Goal: Task Accomplishment & Management: Manage account settings

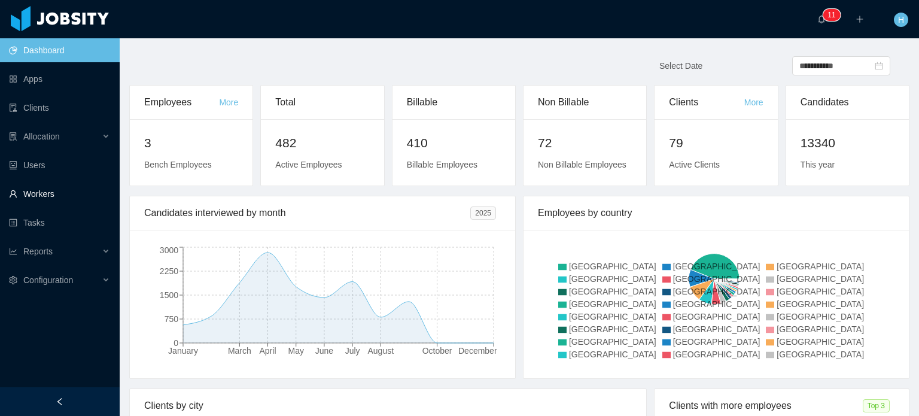
click at [38, 195] on link "Workers" at bounding box center [59, 194] width 101 height 24
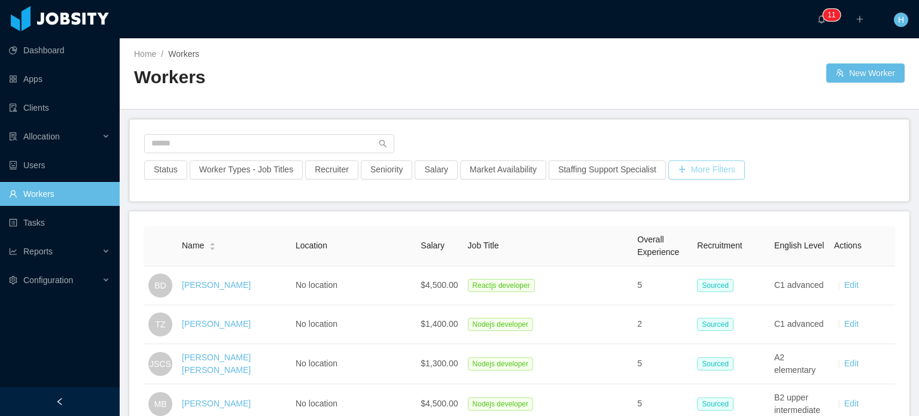
click at [706, 175] on button "More Filters" at bounding box center [706, 169] width 77 height 19
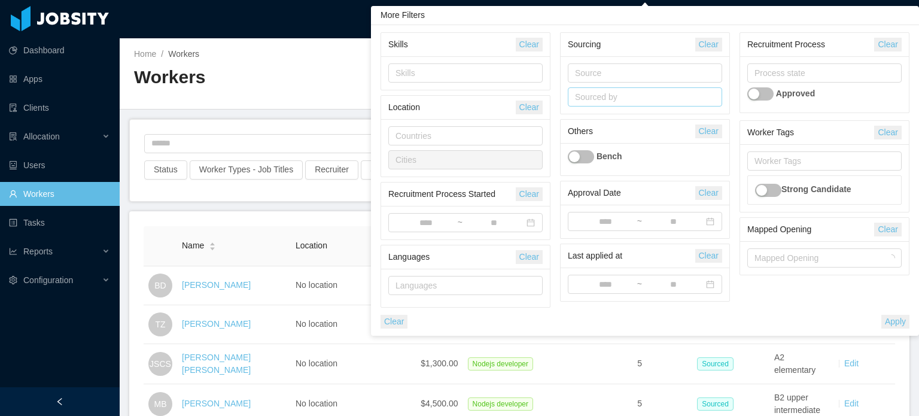
click at [591, 101] on div "Sourced by" at bounding box center [642, 97] width 135 height 12
type input "*"
type input "*****"
click at [603, 114] on li "Hellyn Borim" at bounding box center [644, 120] width 154 height 19
click at [901, 323] on button "Apply" at bounding box center [895, 322] width 28 height 14
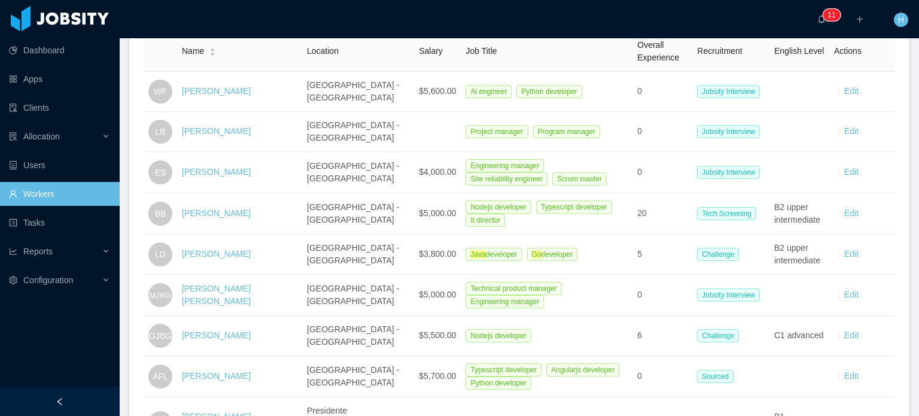
scroll to position [179, 0]
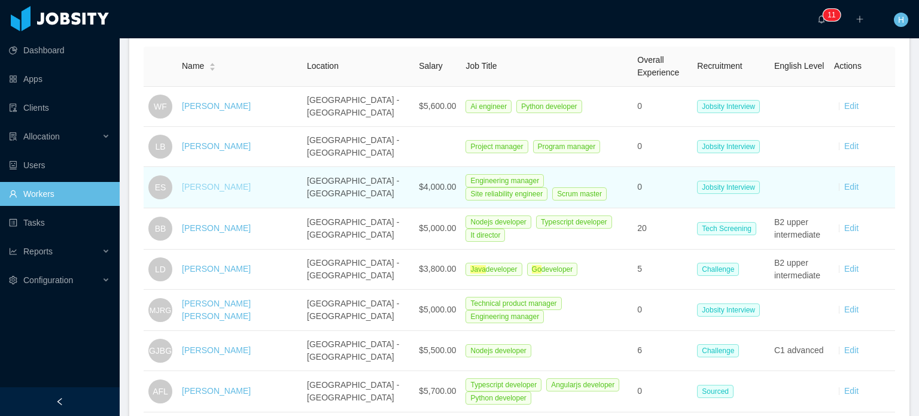
click at [219, 186] on link "Emerson Silva" at bounding box center [216, 187] width 69 height 10
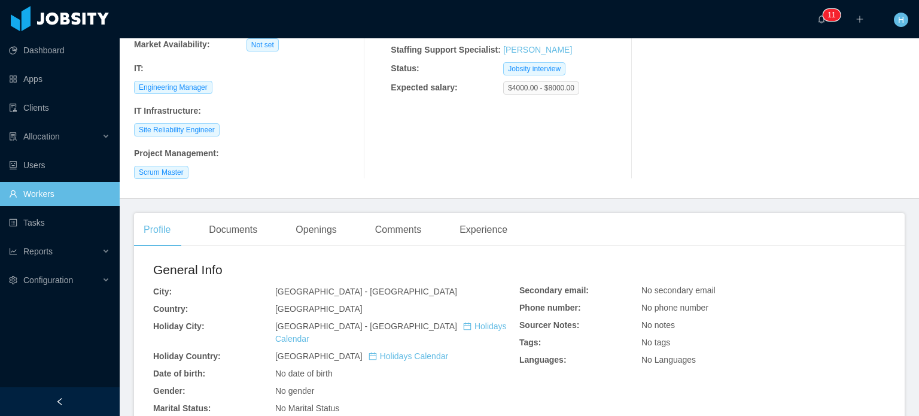
scroll to position [179, 0]
click at [403, 226] on div "Comments" at bounding box center [397, 228] width 65 height 33
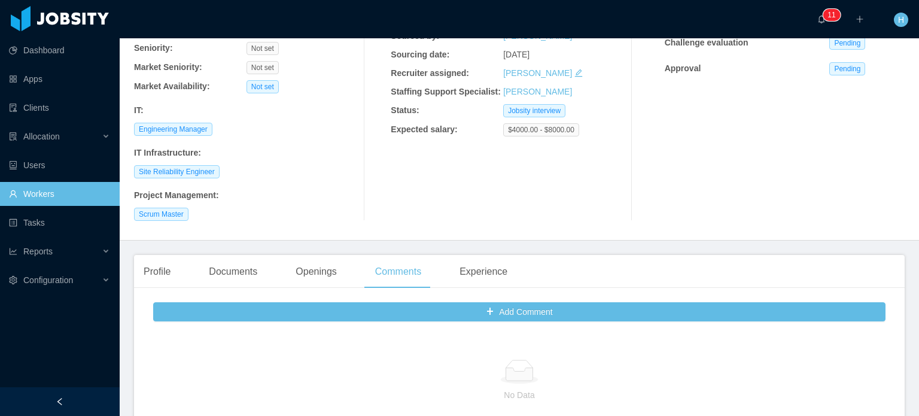
scroll to position [60, 0]
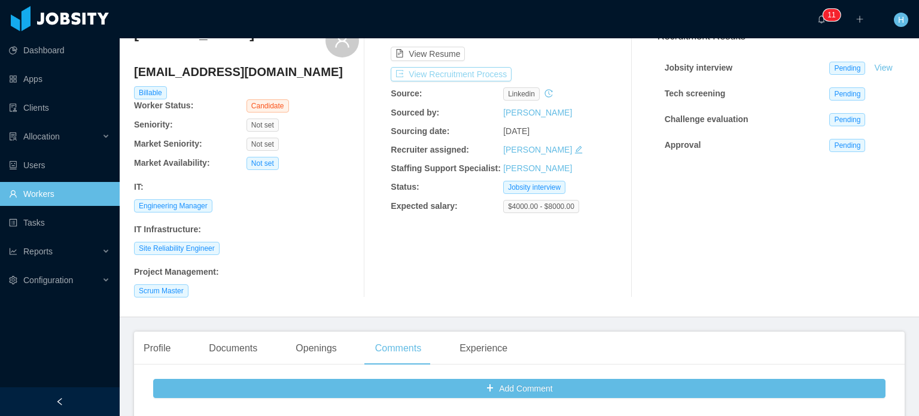
click at [481, 74] on button "View Recruitment Process" at bounding box center [451, 74] width 121 height 14
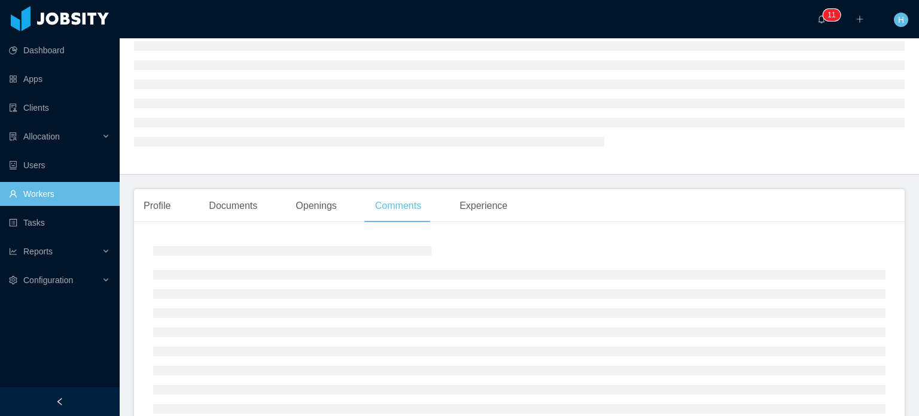
scroll to position [179, 0]
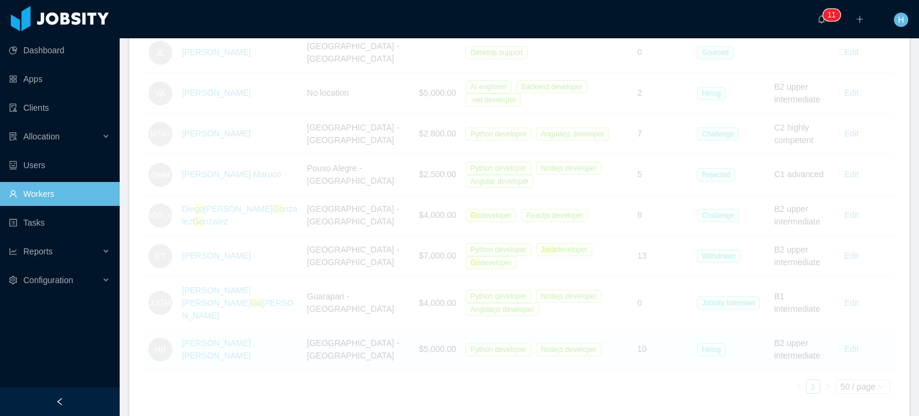
scroll to position [1221, 0]
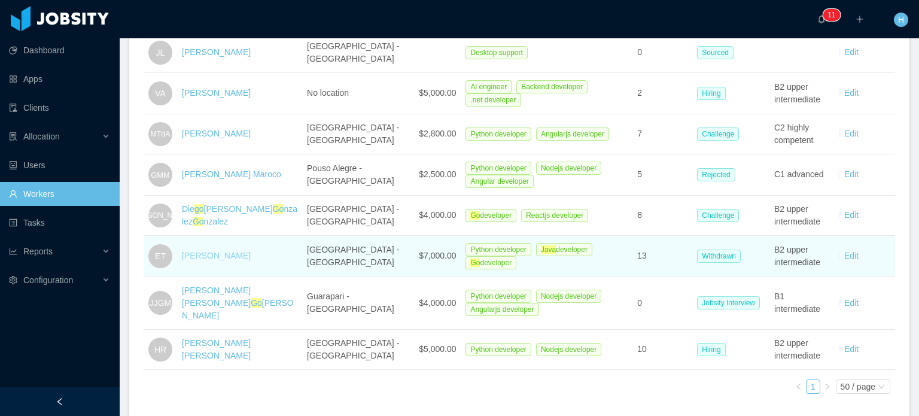
click at [206, 251] on link "Everton Tomalok" at bounding box center [216, 256] width 69 height 10
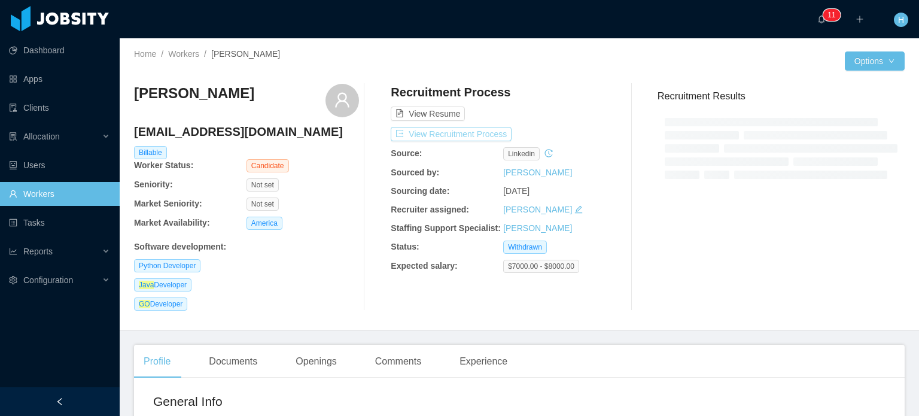
click at [422, 138] on button "View Recruitment Process" at bounding box center [451, 134] width 121 height 14
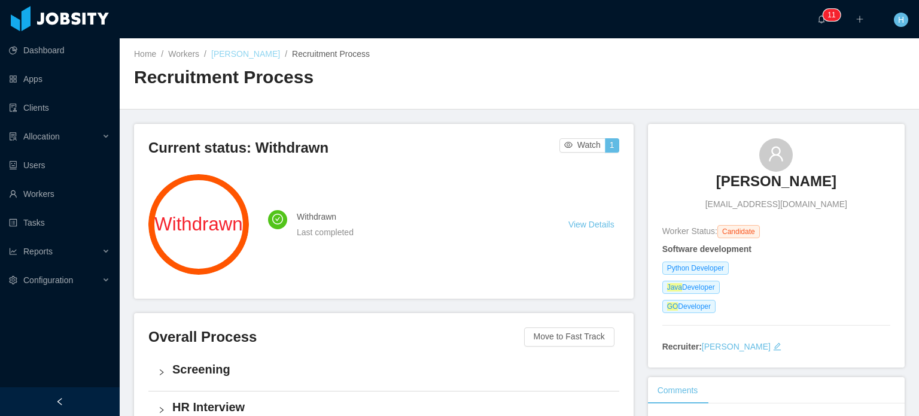
click at [248, 53] on link "Everton Tomalok" at bounding box center [245, 54] width 69 height 10
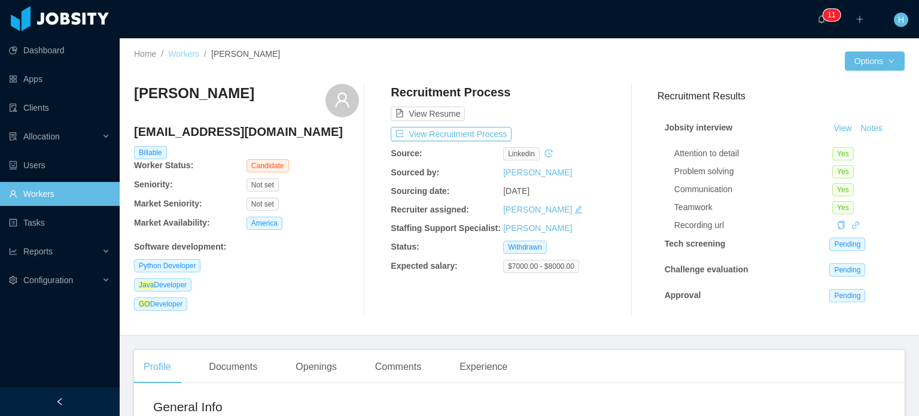
click at [184, 57] on link "Workers" at bounding box center [183, 54] width 31 height 10
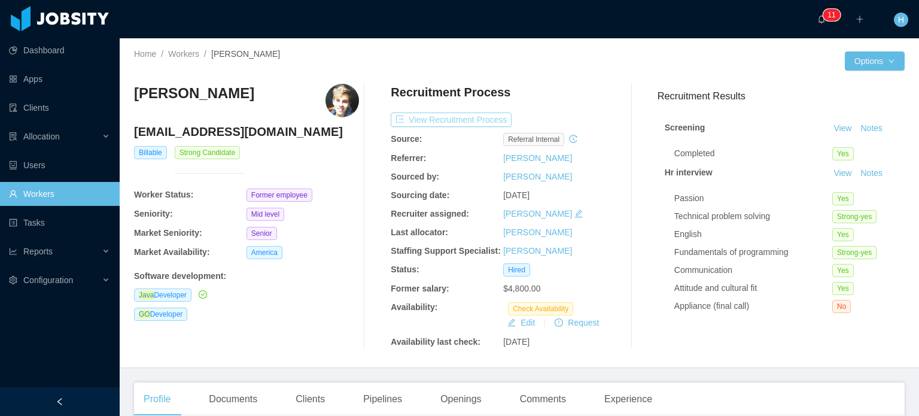
click at [472, 114] on button "View Recruitment Process" at bounding box center [451, 119] width 121 height 14
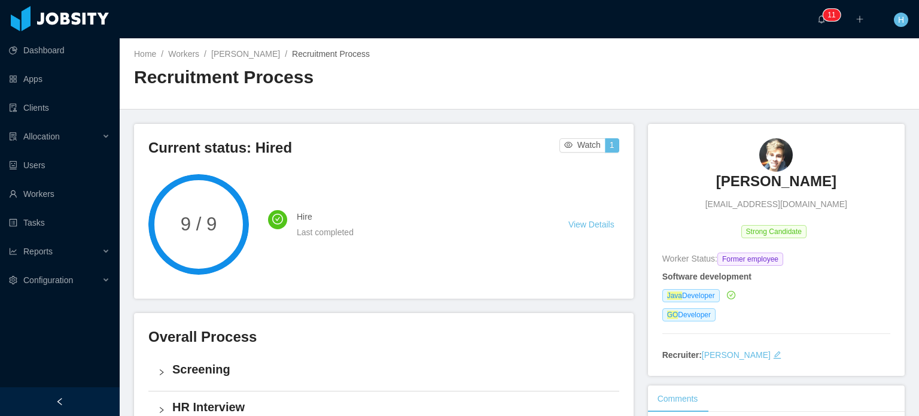
click at [260, 45] on div "Home / Workers / Marcello Farabolini / Recruitment Process / Recruitment Process" at bounding box center [519, 73] width 799 height 71
click at [260, 51] on link "Marcello Farabolini" at bounding box center [245, 54] width 69 height 10
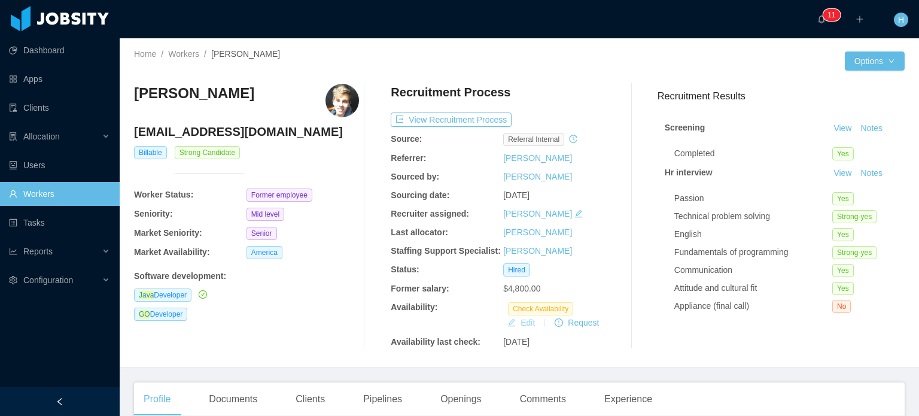
click at [520, 323] on button "Edit" at bounding box center [520, 322] width 37 height 14
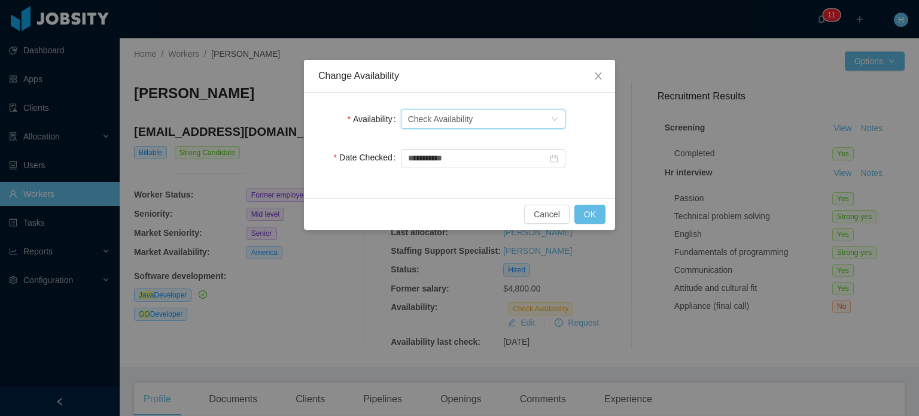
click at [461, 123] on div "Check Availability" at bounding box center [440, 119] width 65 height 18
click at [463, 147] on li "Available" at bounding box center [482, 142] width 164 height 19
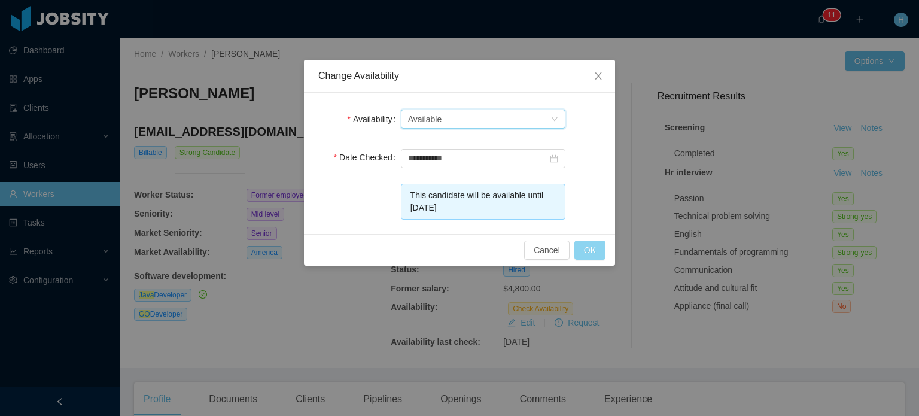
click at [586, 249] on button "OK" at bounding box center [589, 249] width 31 height 19
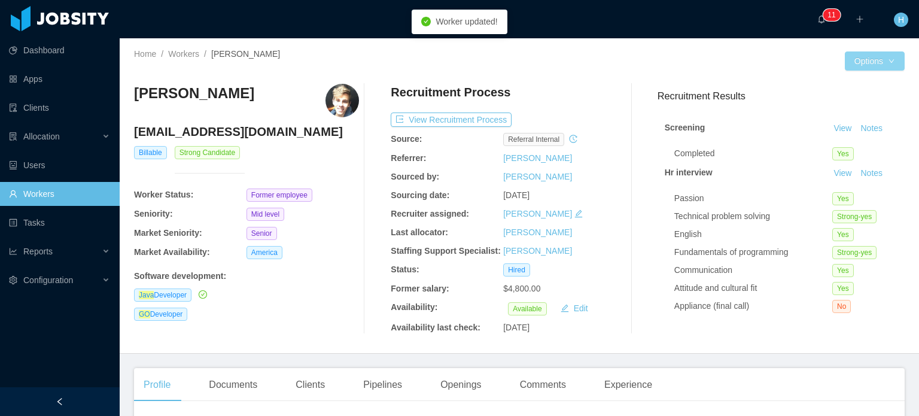
click at [864, 65] on button "Options" at bounding box center [874, 60] width 60 height 19
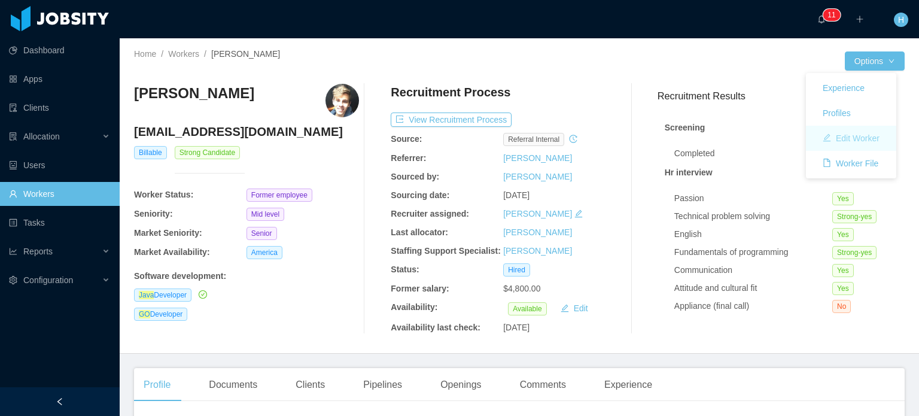
click at [861, 144] on button "Edit Worker" at bounding box center [851, 138] width 76 height 19
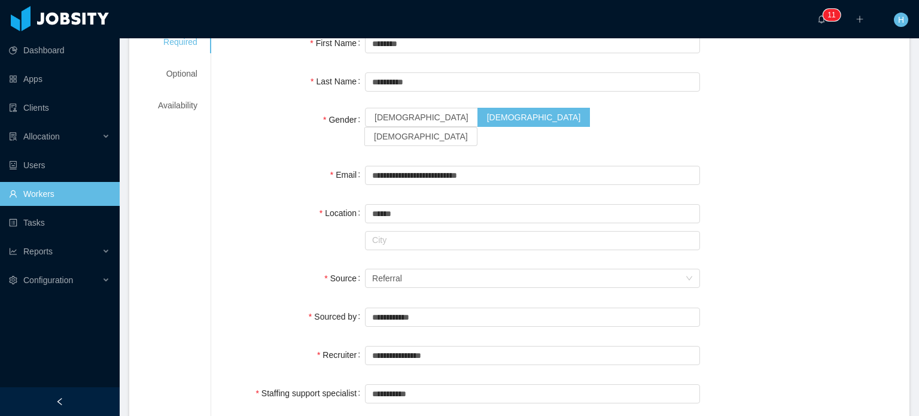
scroll to position [120, 0]
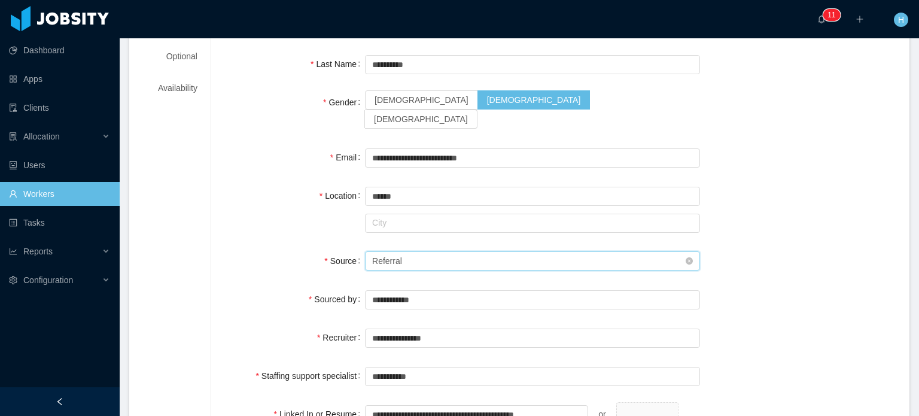
click at [409, 252] on div "Seniority Referral" at bounding box center [528, 261] width 313 height 18
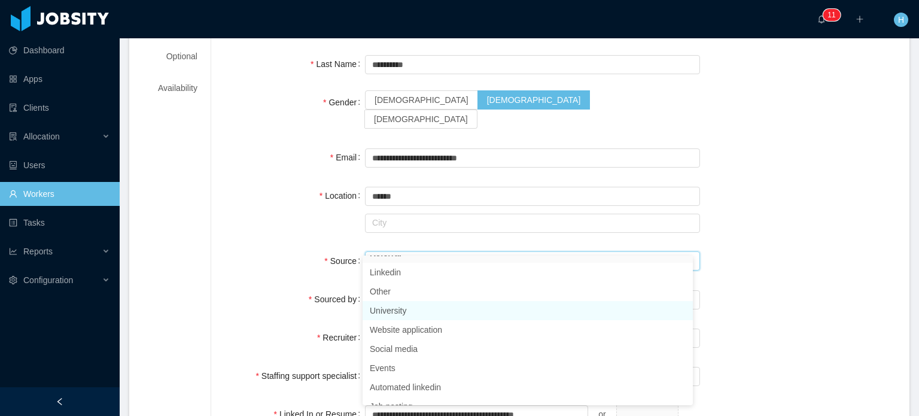
scroll to position [0, 0]
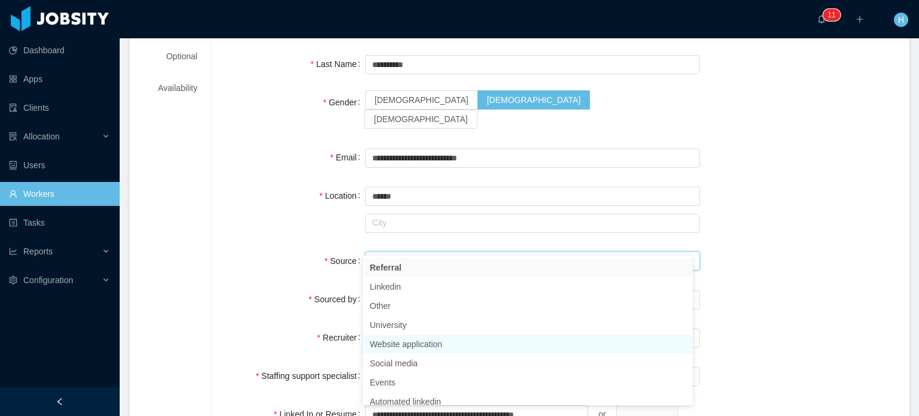
click at [428, 339] on li "Website application" at bounding box center [527, 343] width 330 height 19
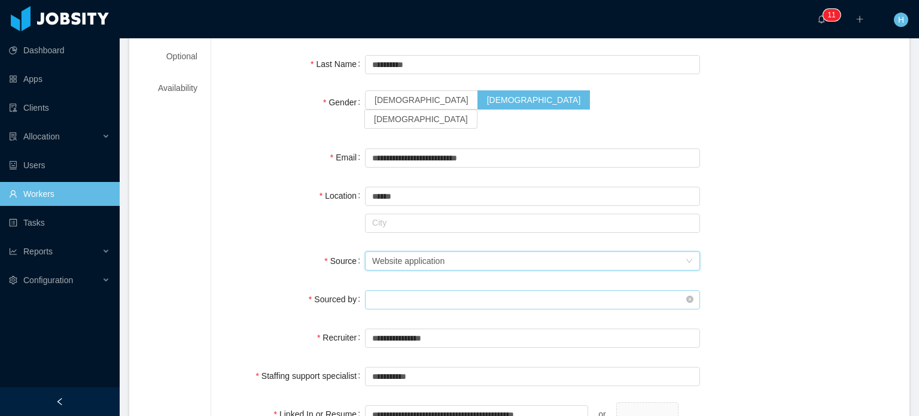
click at [407, 290] on input "text" at bounding box center [532, 299] width 335 height 19
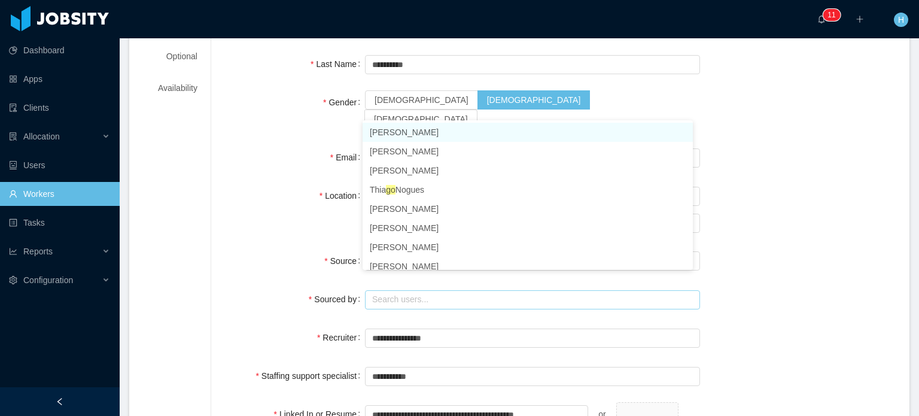
scroll to position [425, 0]
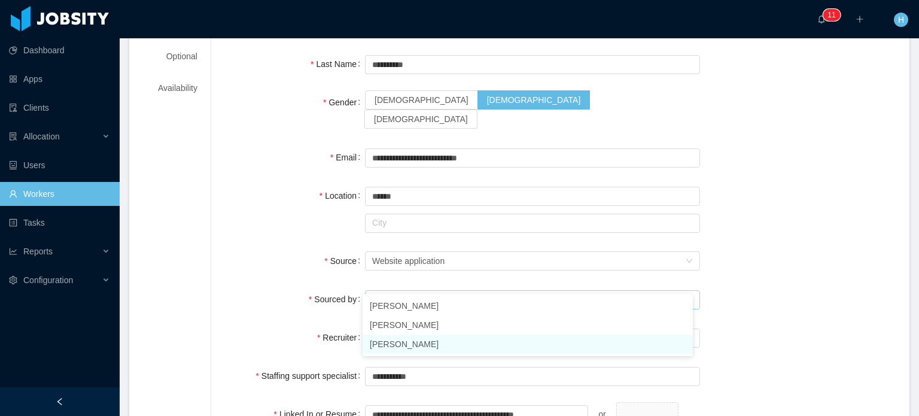
click at [424, 343] on li "Hellyn Borim" at bounding box center [527, 343] width 330 height 19
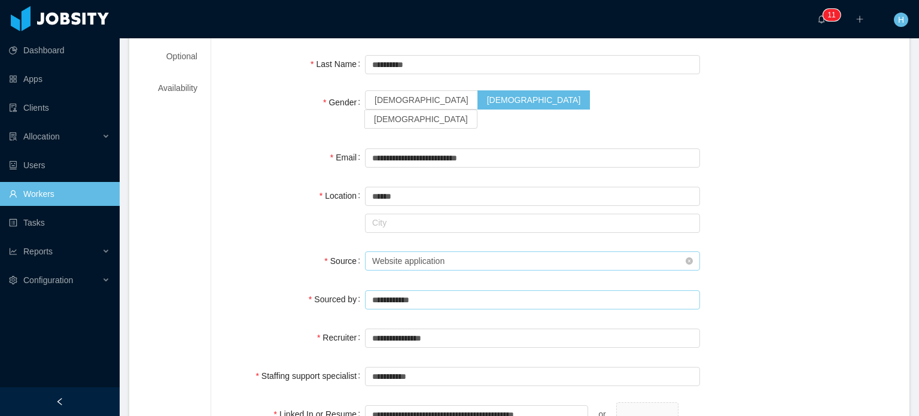
type input "**********"
click at [441, 252] on div "Website application" at bounding box center [408, 261] width 72 height 18
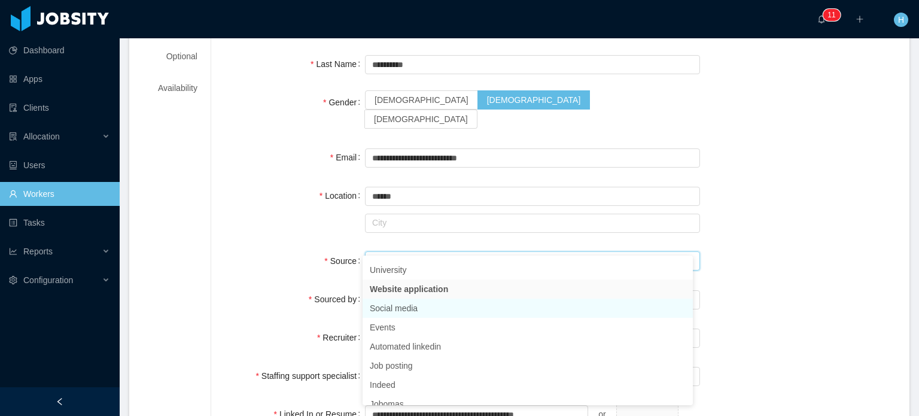
scroll to position [60, 0]
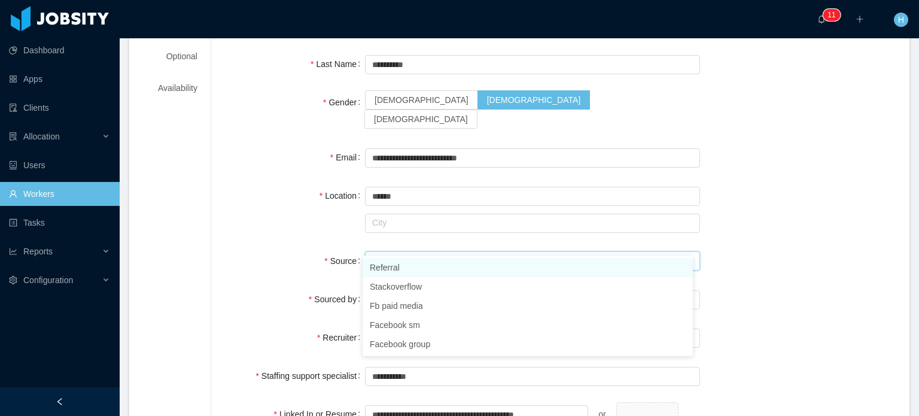
type input "*"
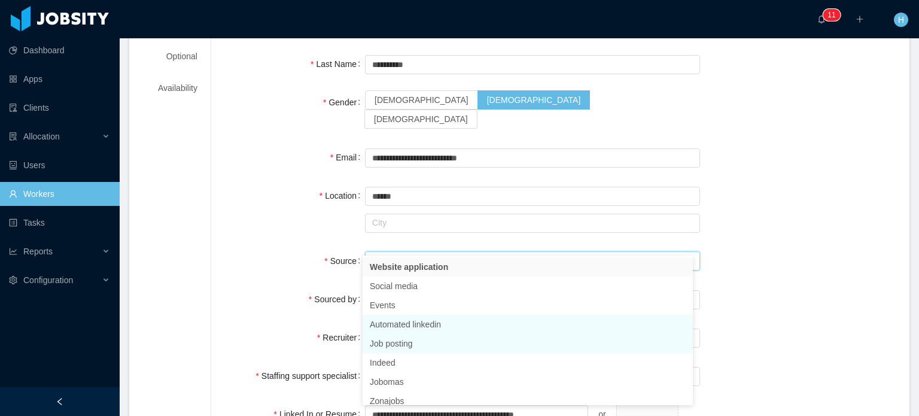
scroll to position [179, 0]
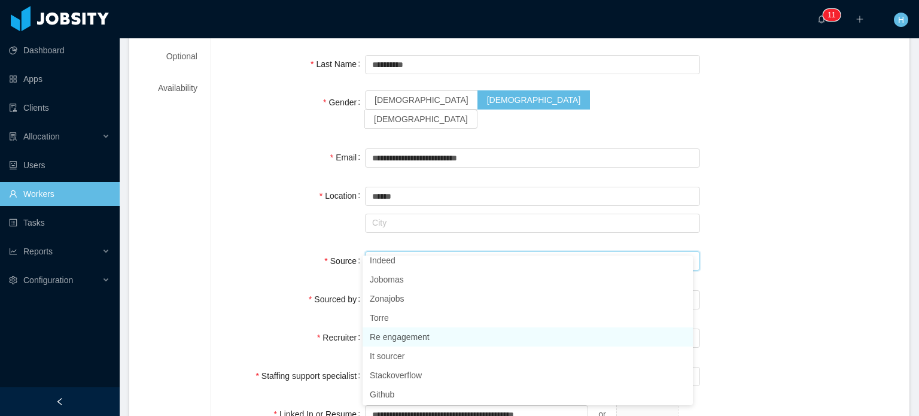
click at [526, 339] on li "Re engagement" at bounding box center [527, 336] width 330 height 19
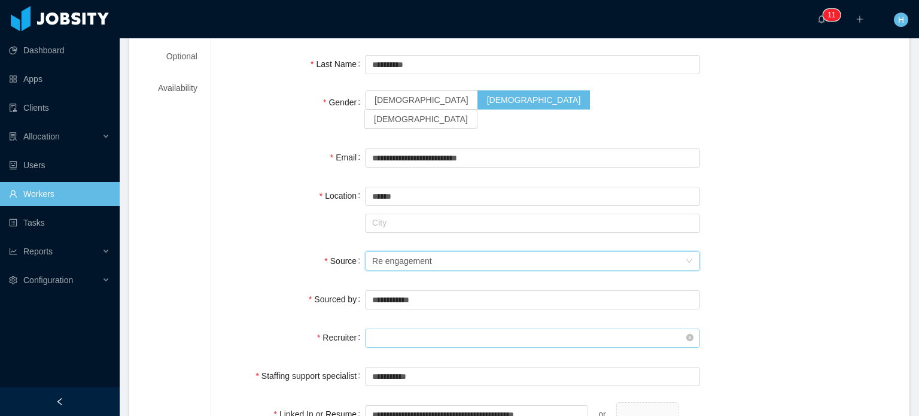
click at [417, 328] on input "text" at bounding box center [532, 337] width 335 height 19
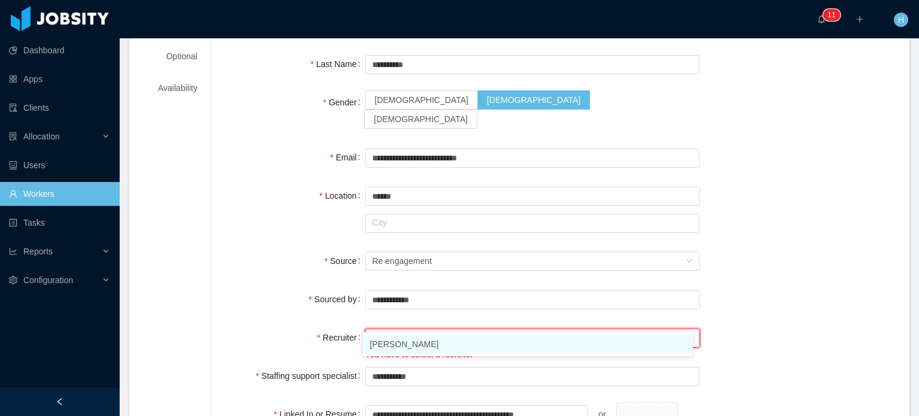
click at [413, 343] on li "Silvia Andrade" at bounding box center [527, 343] width 330 height 19
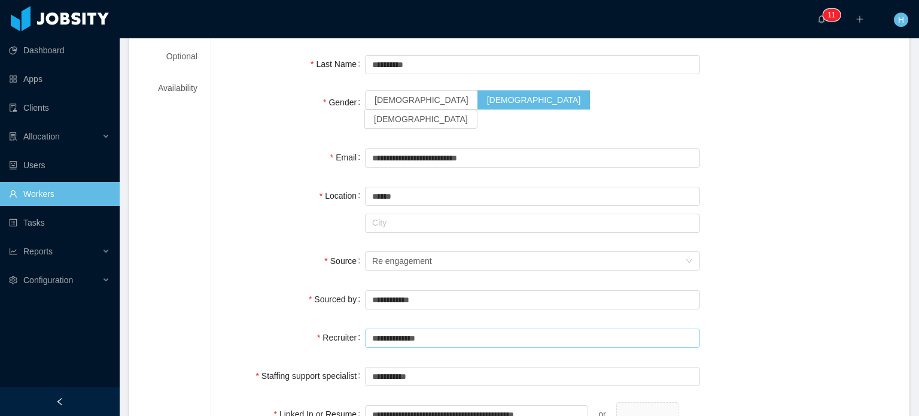
type input "**********"
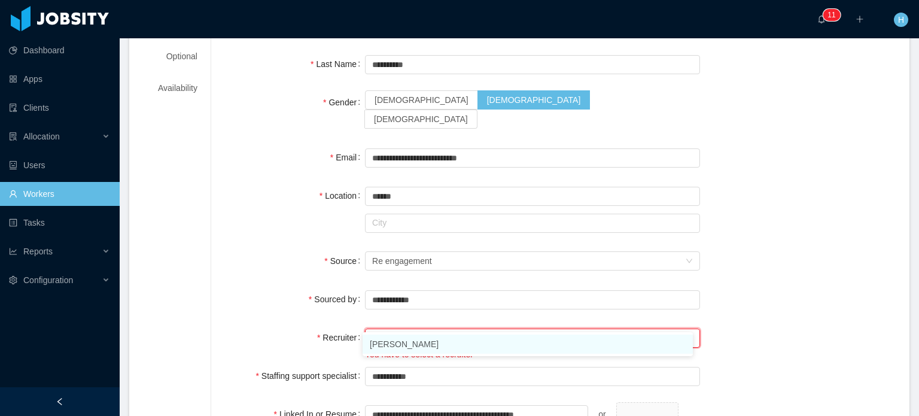
click at [377, 344] on li "Silvia Andrade" at bounding box center [527, 343] width 330 height 19
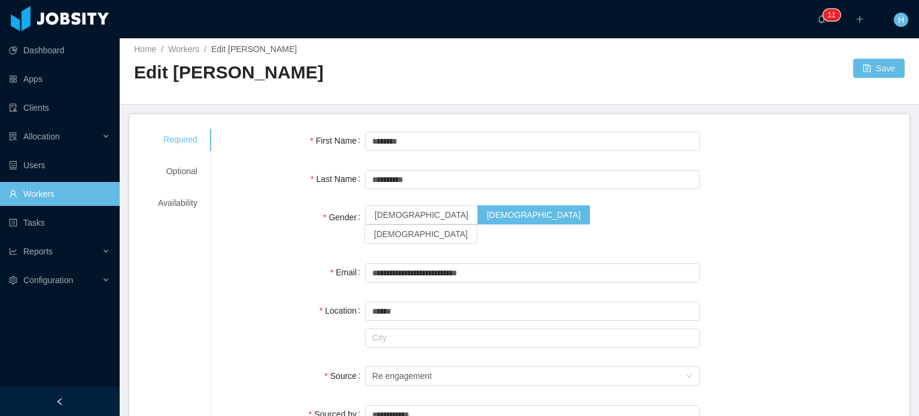
scroll to position [0, 0]
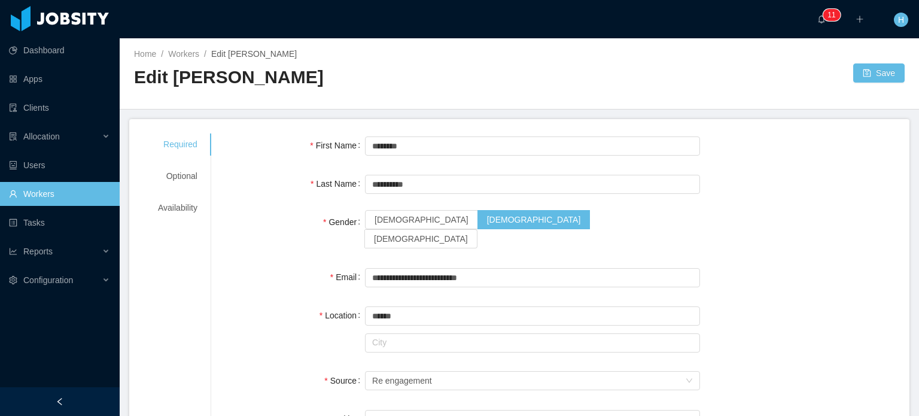
type input "**********"
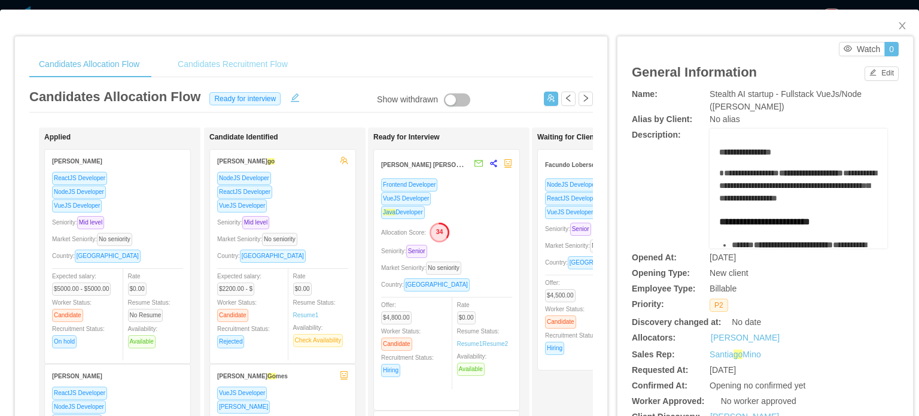
click at [262, 74] on div "Candidates Recruitment Flow" at bounding box center [232, 64] width 129 height 27
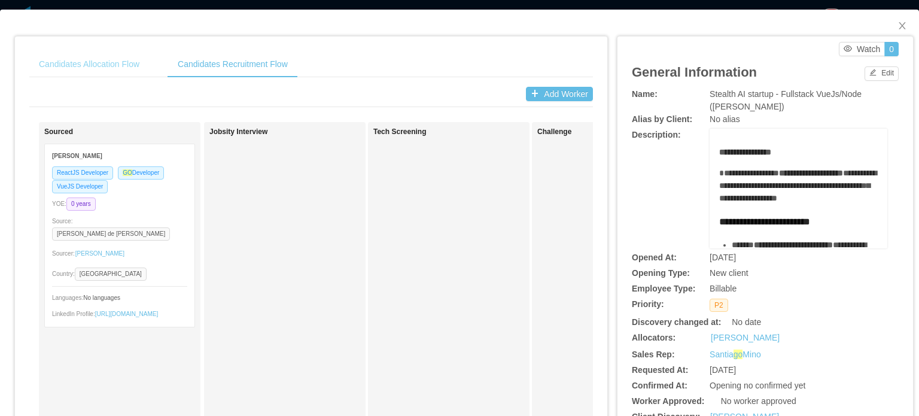
click at [109, 62] on div "Candidates Allocation Flow" at bounding box center [89, 64] width 120 height 27
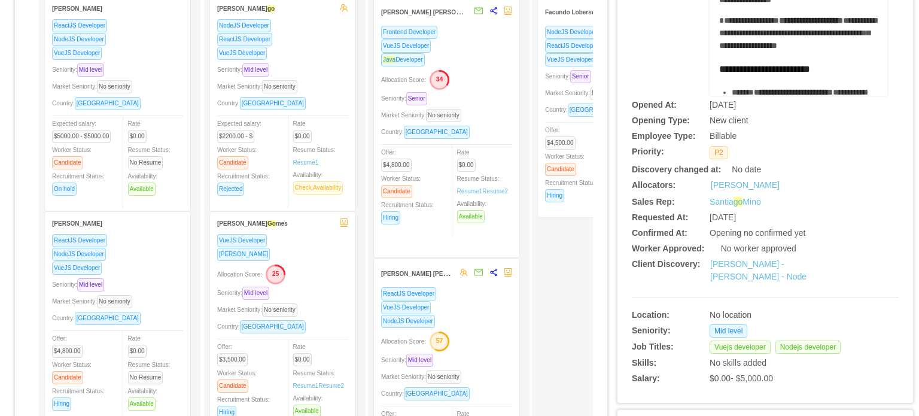
scroll to position [145, 0]
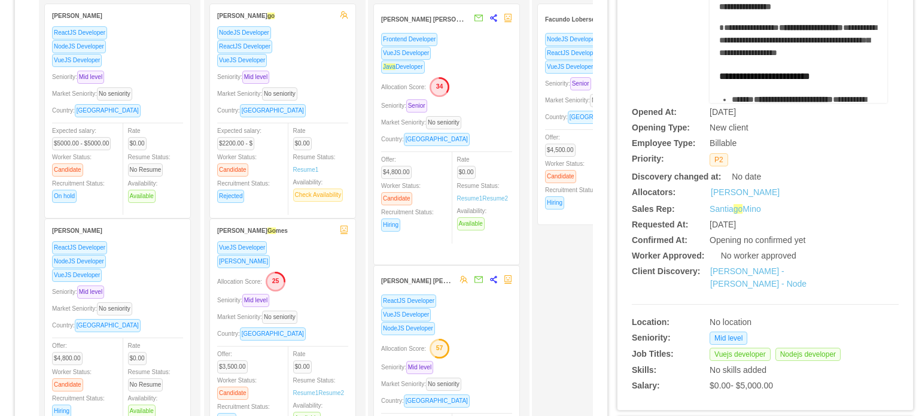
click at [490, 97] on div "Frontend Developer VueJS Developer Java Developer Allocation Score: 34 Seniorit…" at bounding box center [446, 144] width 131 height 225
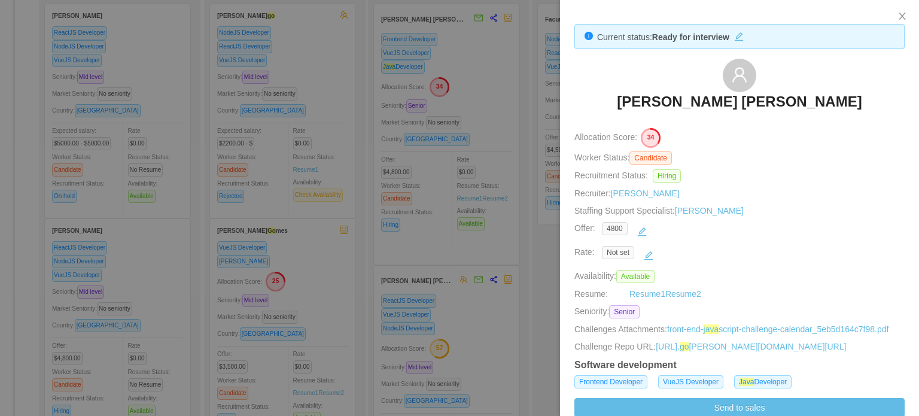
click at [720, 99] on h3 "[PERSON_NAME] [PERSON_NAME]" at bounding box center [739, 101] width 245 height 19
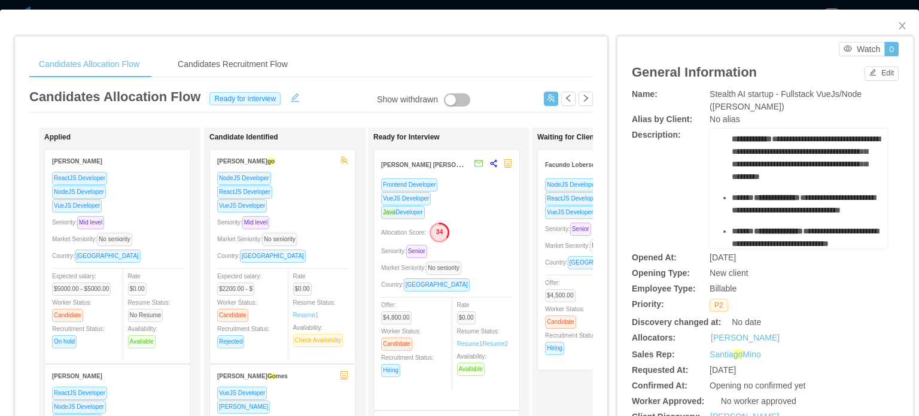
scroll to position [299, 0]
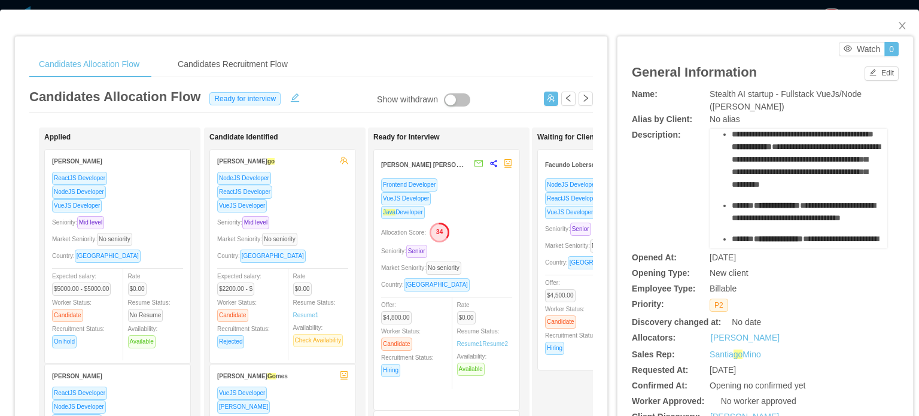
drag, startPoint x: 712, startPoint y: 174, endPoint x: 841, endPoint y: 190, distance: 130.2
click at [841, 190] on div "**********" at bounding box center [798, 81] width 159 height 469
copy div "**********"
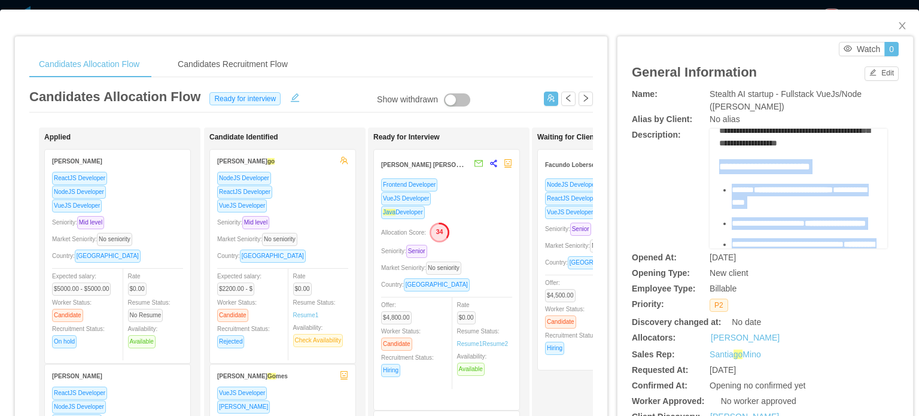
scroll to position [60, 0]
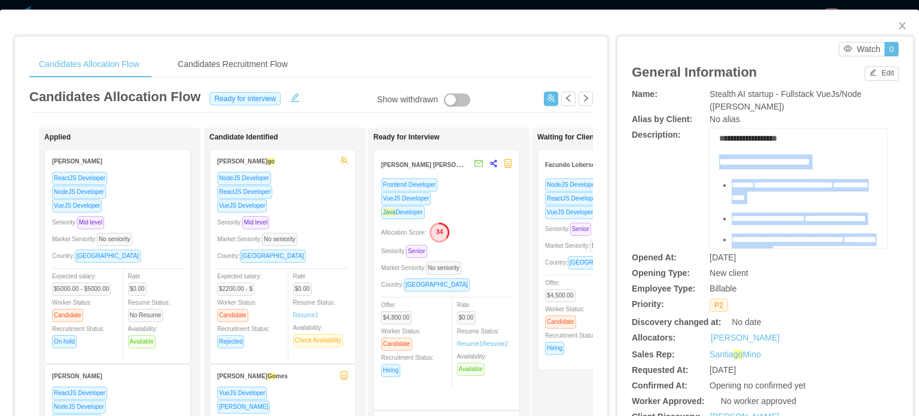
copy div "**********"
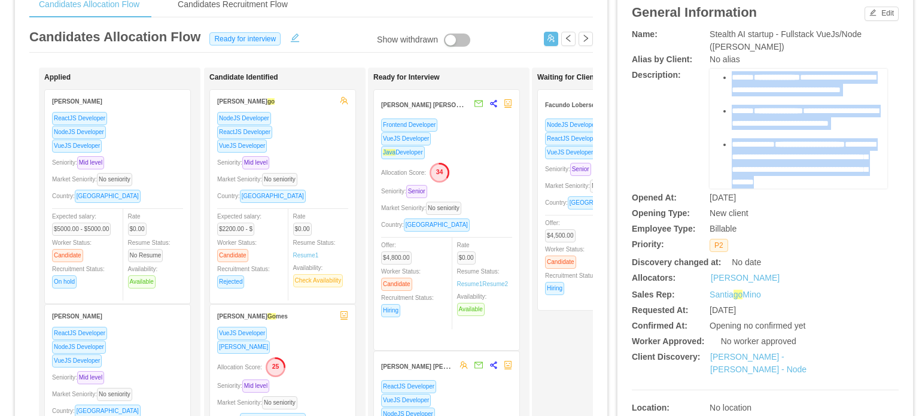
drag, startPoint x: 727, startPoint y: 200, endPoint x: 788, endPoint y: 184, distance: 63.1
click at [788, 184] on ul "**********" at bounding box center [798, 0] width 159 height 377
copy ul "**********"
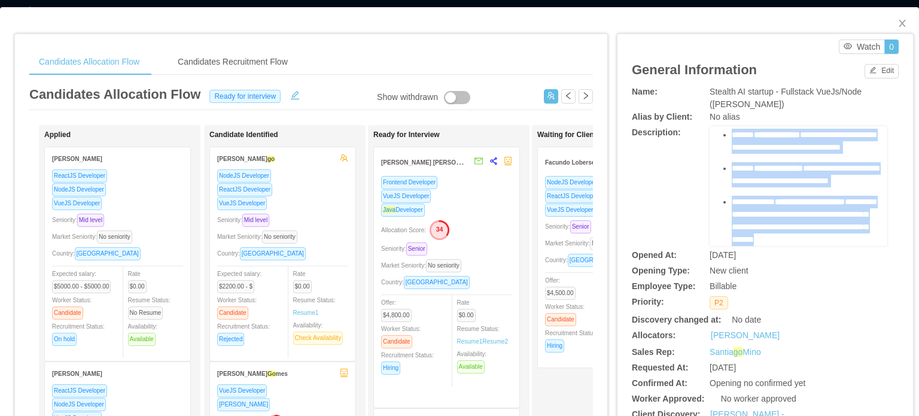
scroll to position [0, 0]
